Goal: Use online tool/utility

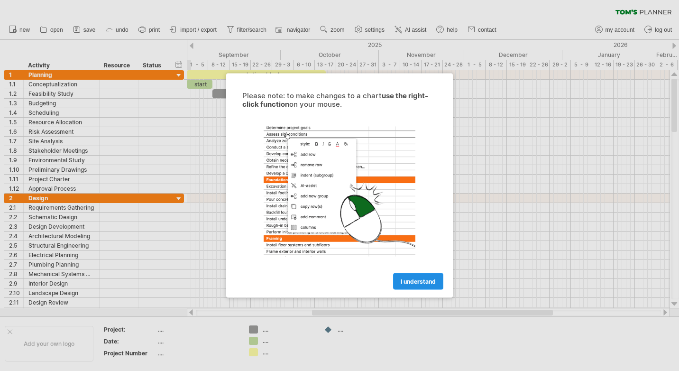
click at [419, 282] on span "I understand" at bounding box center [418, 281] width 35 height 7
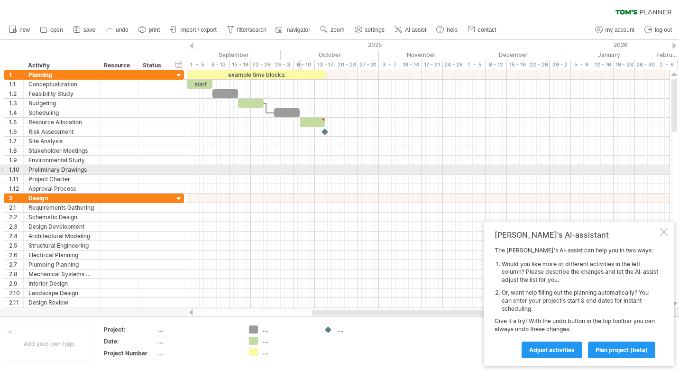
click at [300, 171] on div at bounding box center [428, 169] width 483 height 9
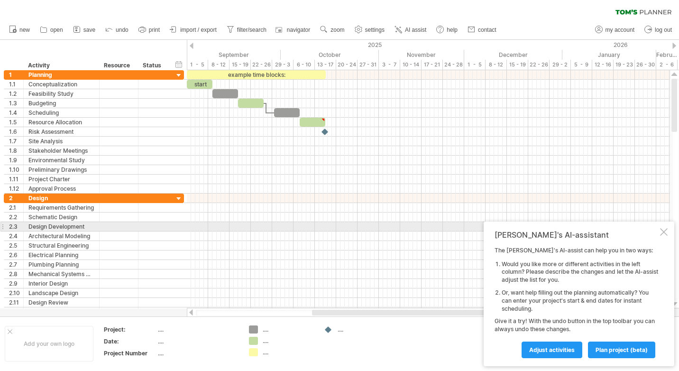
click at [664, 229] on div at bounding box center [664, 232] width 8 height 8
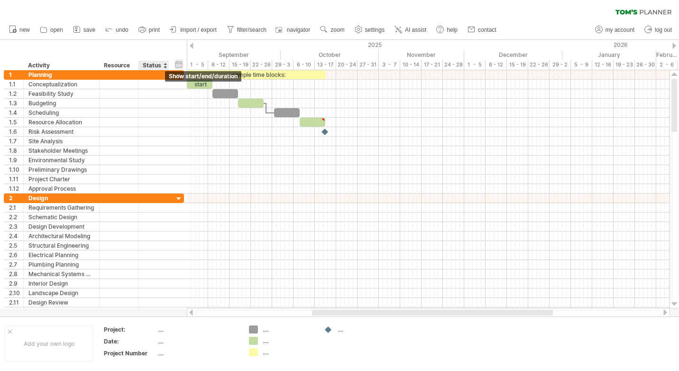
click at [177, 64] on div "hide start/end/duration show start/end/duration" at bounding box center [178, 64] width 9 height 10
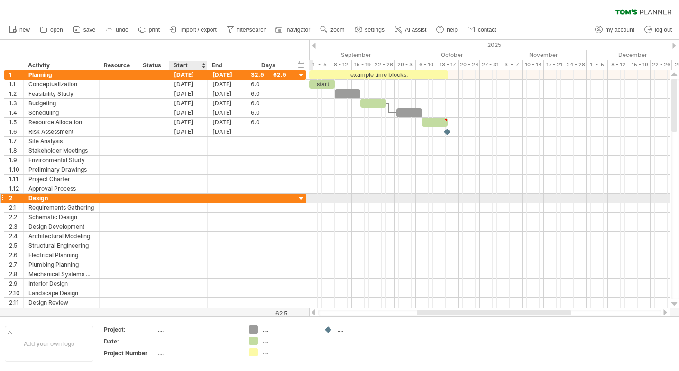
click at [198, 201] on div at bounding box center [188, 197] width 38 height 9
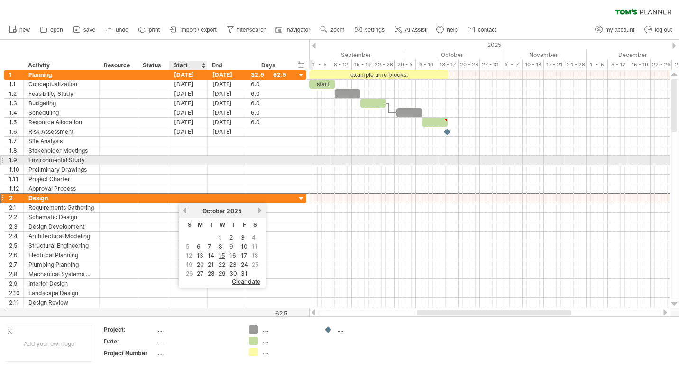
click at [195, 161] on div at bounding box center [188, 159] width 38 height 9
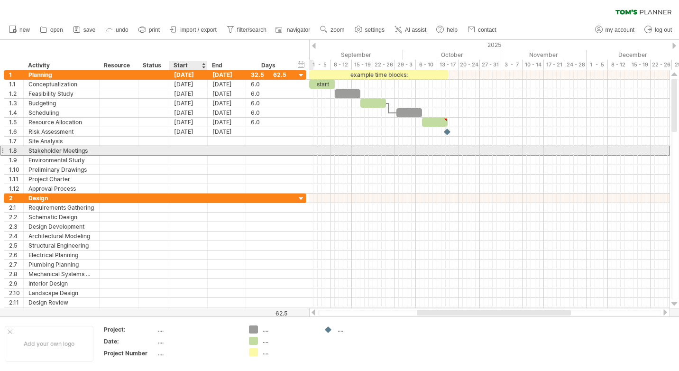
click at [195, 147] on div at bounding box center [188, 150] width 38 height 9
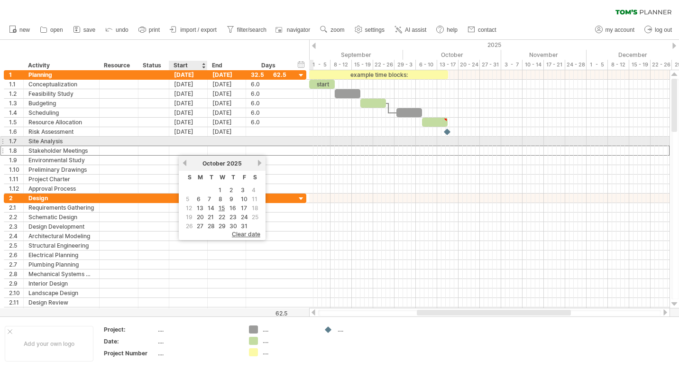
click at [195, 139] on div at bounding box center [188, 141] width 38 height 9
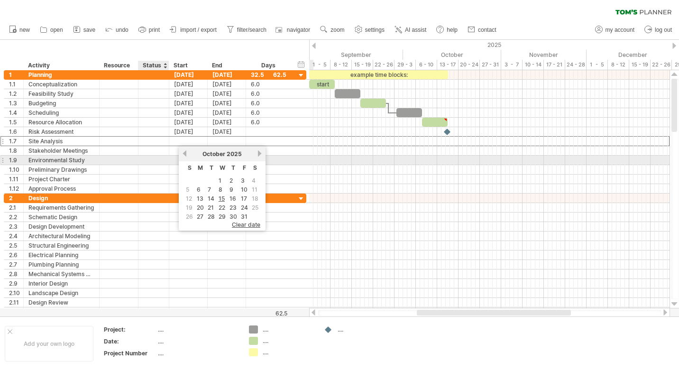
click at [150, 163] on div at bounding box center [153, 159] width 21 height 9
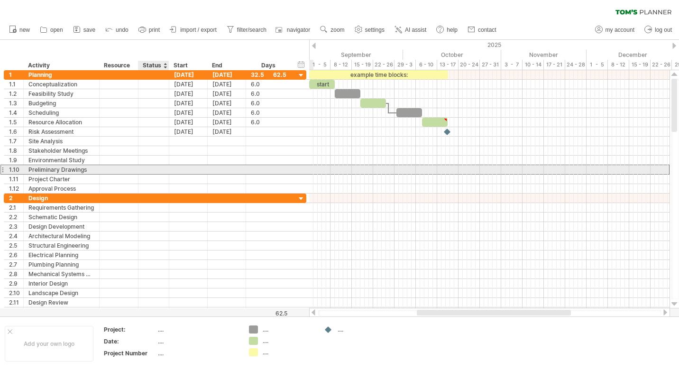
click at [148, 172] on div at bounding box center [153, 169] width 21 height 9
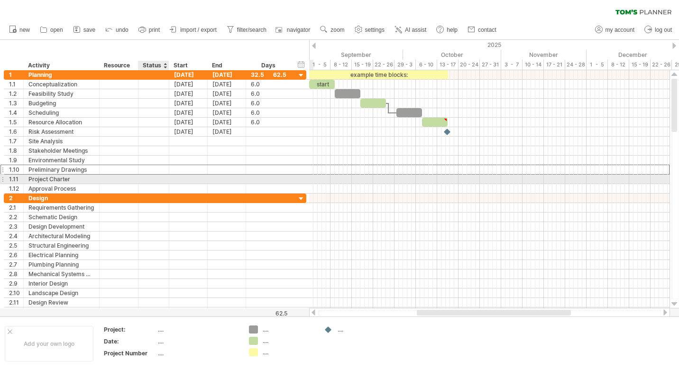
click at [149, 177] on div at bounding box center [153, 178] width 21 height 9
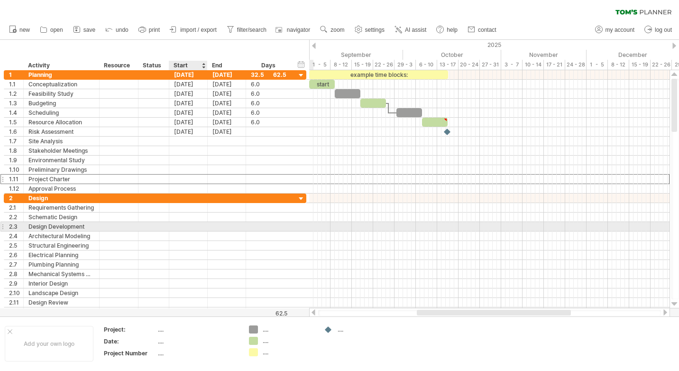
click at [194, 225] on div at bounding box center [188, 226] width 38 height 9
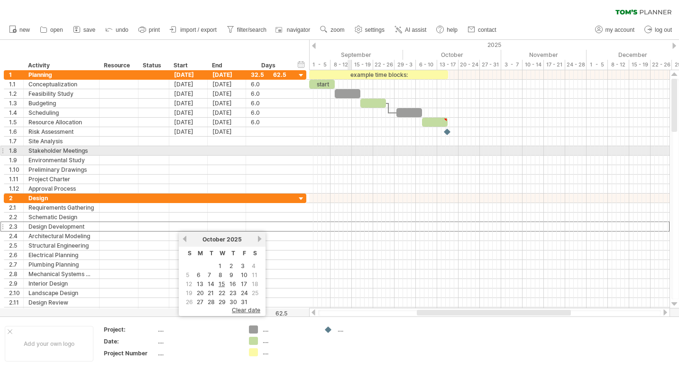
click at [349, 152] on div at bounding box center [489, 150] width 360 height 9
